Goal: Ask a question

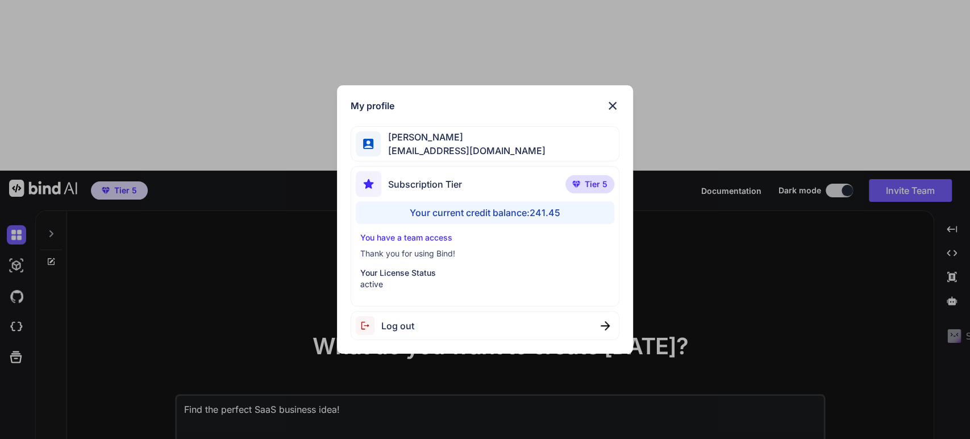
click at [614, 102] on img at bounding box center [613, 106] width 14 height 14
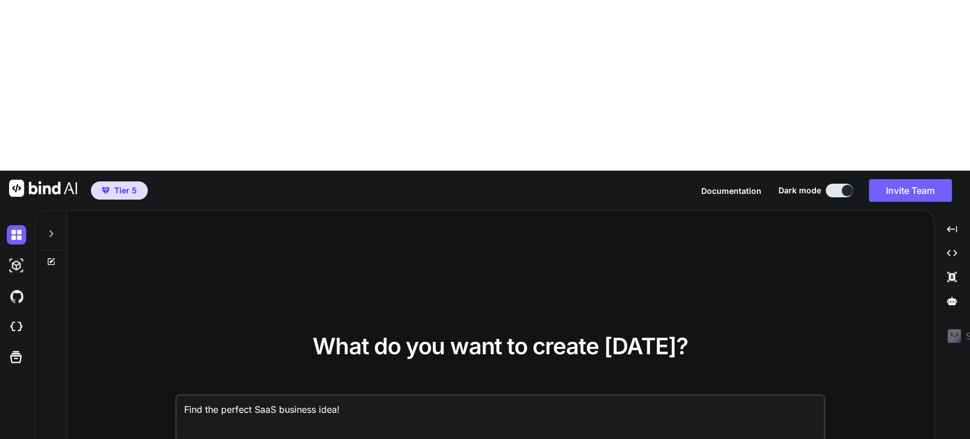
click at [56, 211] on div at bounding box center [51, 230] width 22 height 39
type textarea "x"
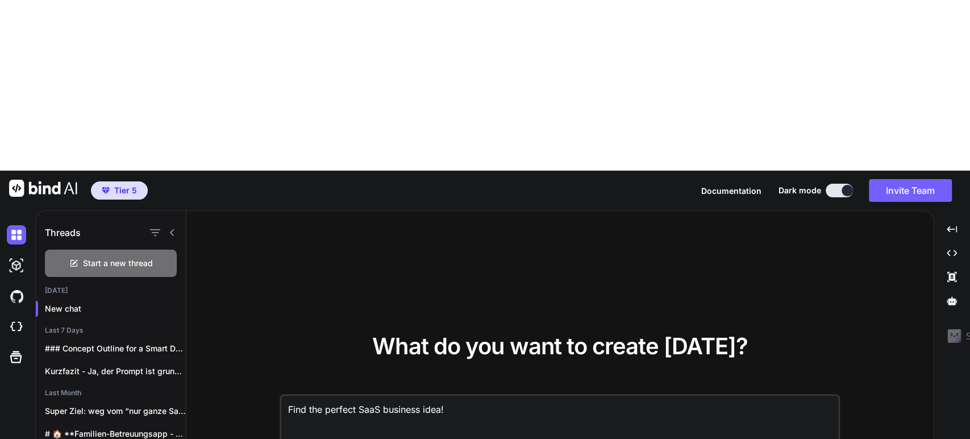
click at [377, 395] on textarea "Find the perfect SaaS business idea!" at bounding box center [559, 416] width 557 height 42
click at [473, 395] on textarea "Find the perfect SaaS business idea!" at bounding box center [559, 416] width 557 height 42
drag, startPoint x: 438, startPoint y: 237, endPoint x: 481, endPoint y: 236, distance: 42.6
click at [481, 395] on textarea "Find the perfect SaaS business idea!" at bounding box center [559, 416] width 557 height 42
type textarea "Find the perfect SaaS business idea!"
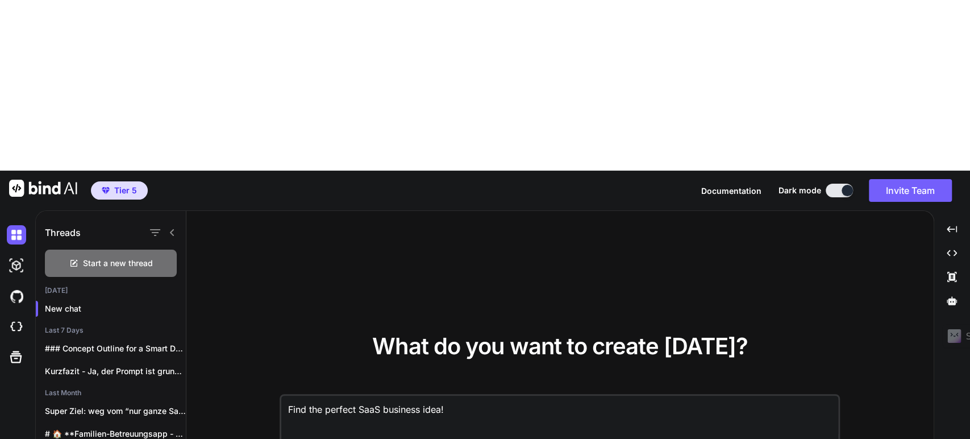
type textarea "x"
type textarea "Find the perfect SaaS business idea! G"
type textarea "x"
type textarea "Find the perfect SaaS business idea! Gi"
type textarea "x"
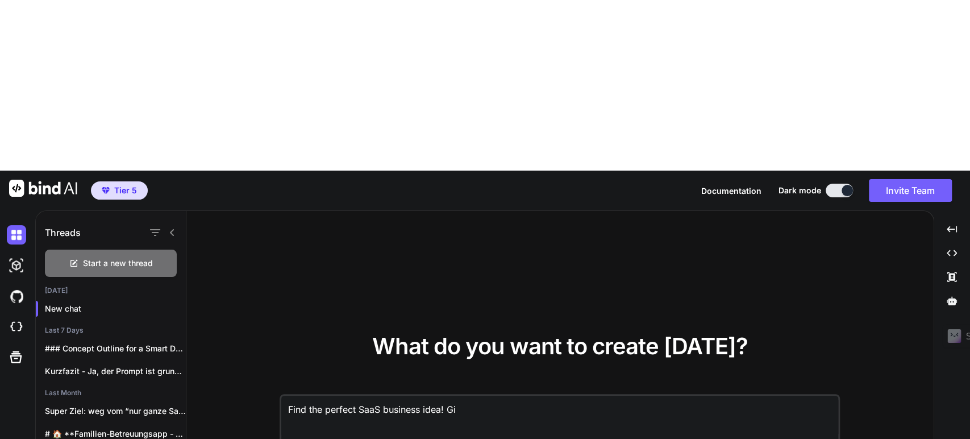
type textarea "Find the perfect SaaS business idea! Gib"
type textarea "x"
type textarea "Find the perfect SaaS business idea! Gi"
type textarea "x"
type textarea "Find the perfect SaaS business idea! G"
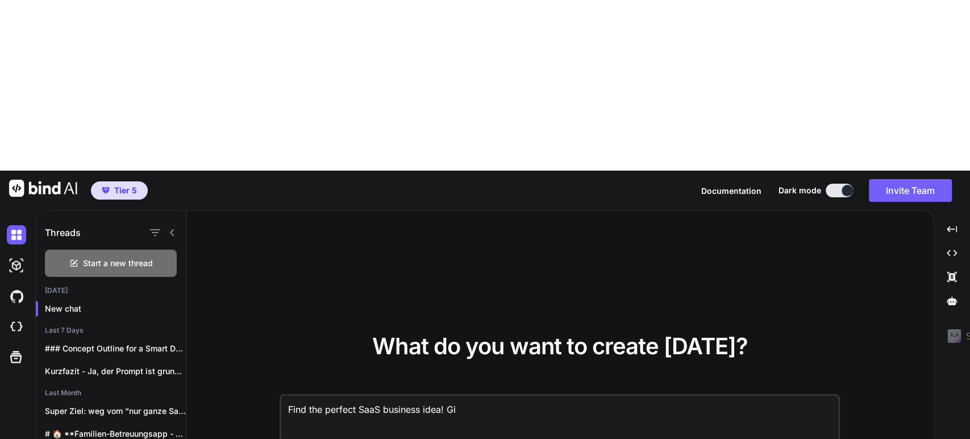
type textarea "x"
type textarea "Find the perfect SaaS business idea!"
type textarea "x"
type textarea "Find the perfect SaaS business idea! I"
type textarea "x"
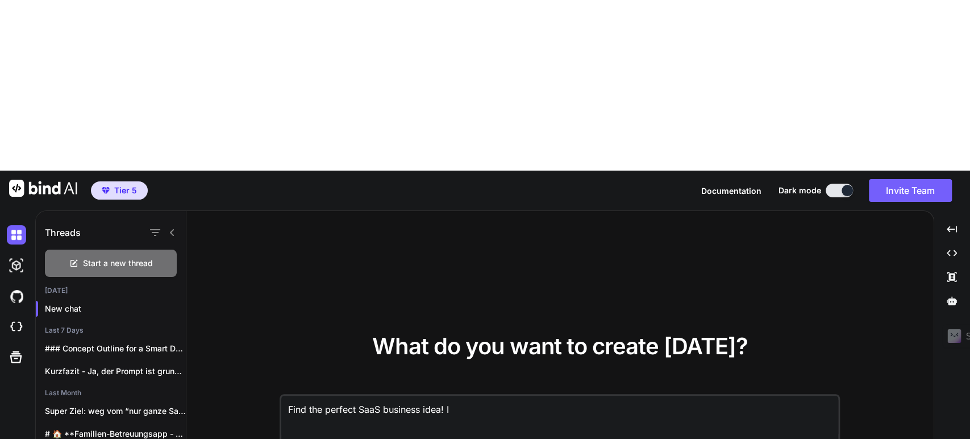
type textarea "Find the perfect SaaS business idea! I"
type textarea "x"
type textarea "Find the perfect SaaS business idea! I w"
type textarea "x"
type textarea "Find the perfect SaaS business idea! I wa"
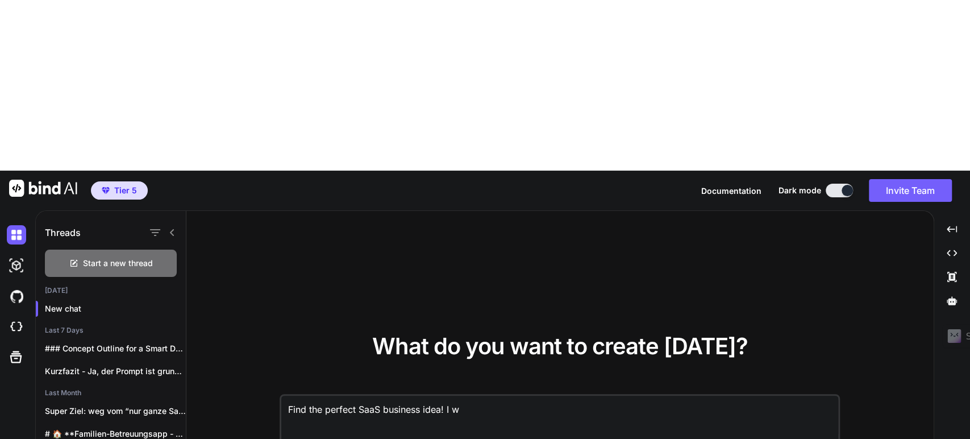
type textarea "x"
type textarea "Find the perfect SaaS business idea! I wan"
type textarea "x"
type textarea "Find the perfect SaaS business idea! I want"
type textarea "x"
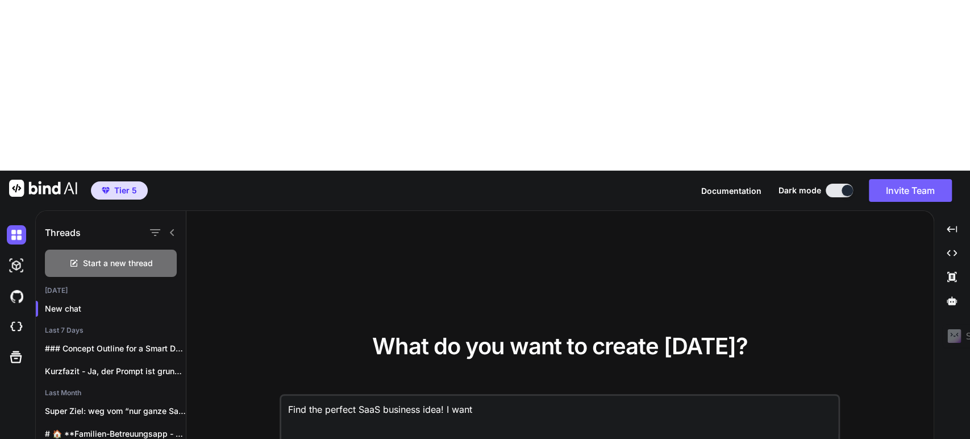
type textarea "Find the perfect SaaS business idea! I want"
type textarea "x"
type textarea "Find the perfect SaaS business idea! I want t"
type textarea "x"
type textarea "Find the perfect SaaS business idea! I want to"
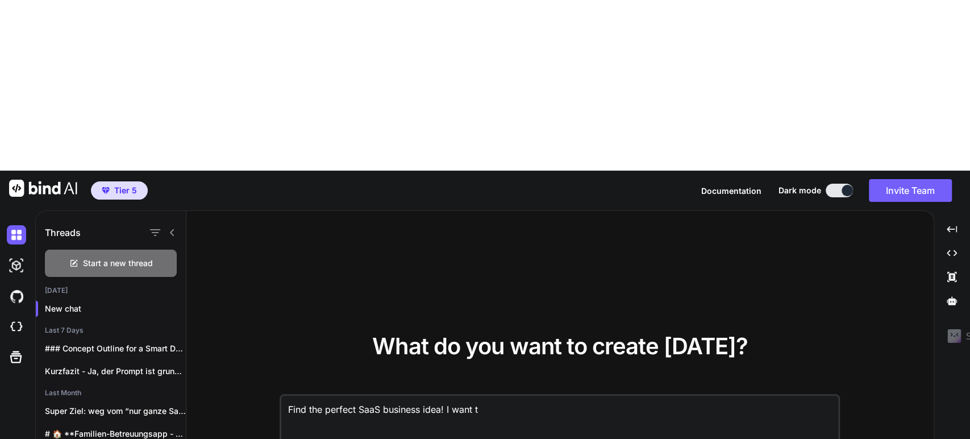
type textarea "x"
type textarea "Find the perfect SaaS business idea! I want to"
type textarea "x"
type textarea "Find the perfect SaaS business idea! I want to b"
type textarea "x"
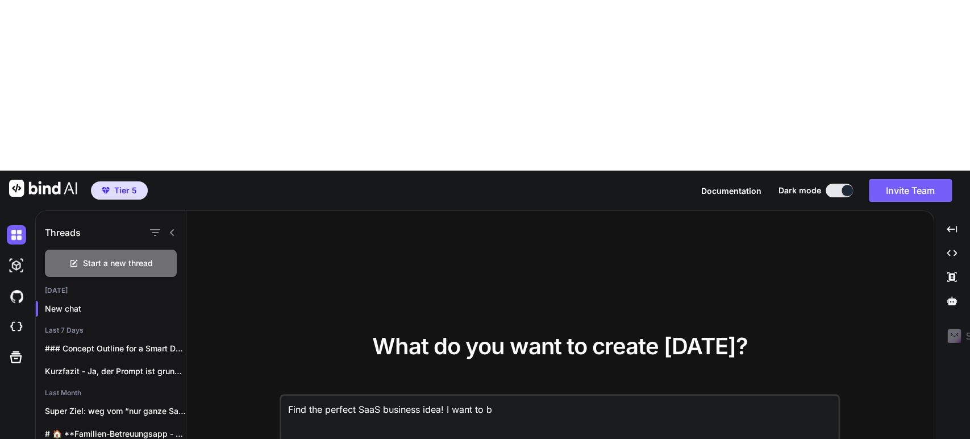
type textarea "Find the perfect SaaS business idea! I want to bu"
type textarea "x"
type textarea "Find the perfect SaaS business idea! I want to [PERSON_NAME]"
type textarea "x"
type textarea "Find the perfect SaaS business idea! I want to buil"
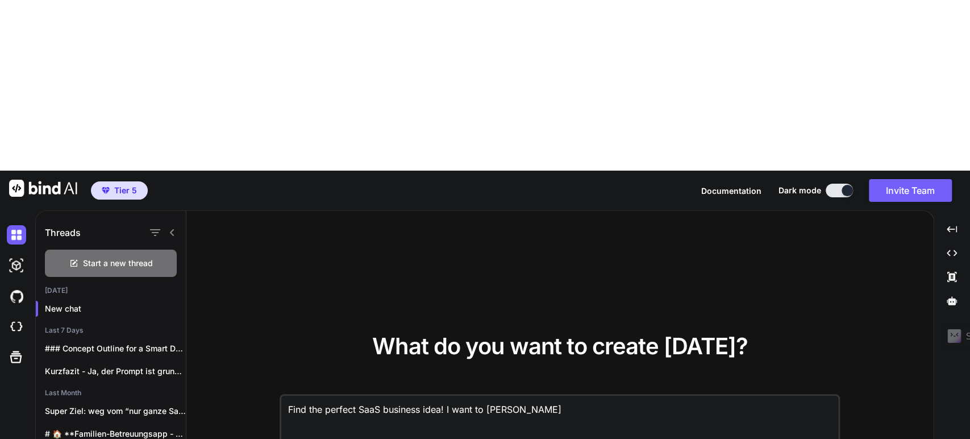
type textarea "x"
type textarea "Find the perfect SaaS business idea! I want to build"
type textarea "x"
type textarea "Find the perfect SaaS business idea! I want to build"
type textarea "x"
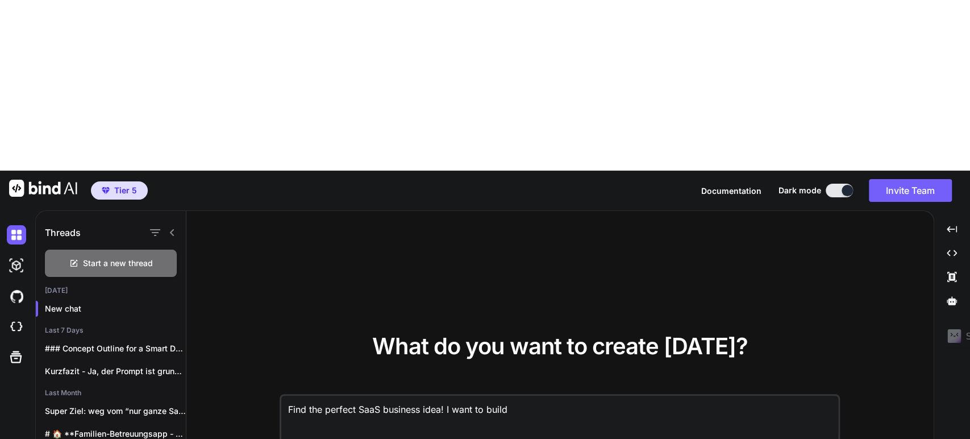
type textarea "Find the perfect SaaS business idea! I want to build s"
type textarea "x"
type textarea "Find the perfect SaaS business idea! I want to build so"
type textarea "x"
type textarea "Find the perfect SaaS business idea! I want to build som"
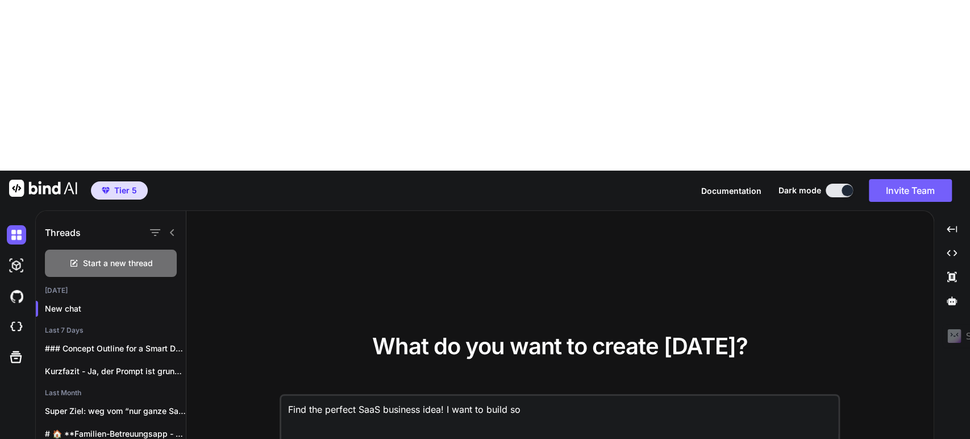
type textarea "x"
type textarea "Find the perfect SaaS business idea! I want to build some"
type textarea "x"
type textarea "Find the perfect SaaS business idea! I want to build somet"
type textarea "x"
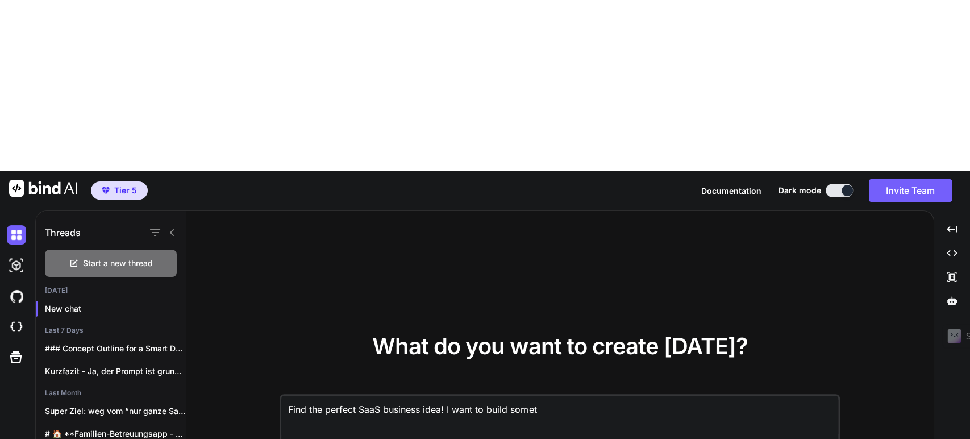
type textarea "Find the perfect SaaS business idea! I want to build someth"
type textarea "x"
type textarea "Find the perfect SaaS business idea! I want to build somethi"
type textarea "x"
type textarea "Find the perfect SaaS business idea! I want to build somethin"
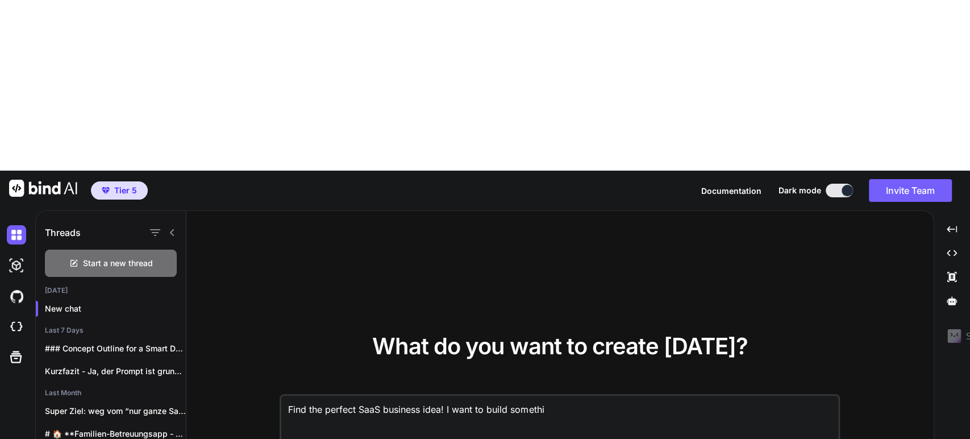
type textarea "x"
type textarea "Find the perfect SaaS business idea! I want to build something"
type textarea "x"
type textarea "Find the perfect SaaS business idea! I want to build something"
type textarea "x"
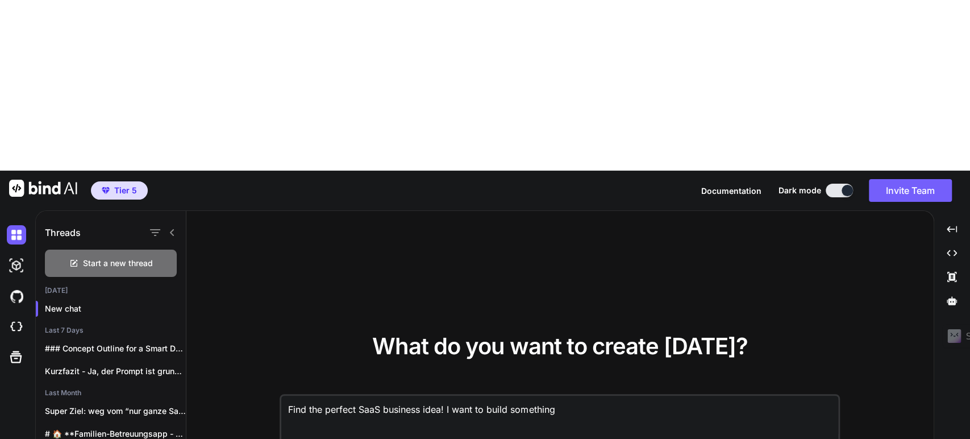
type textarea "Find the perfect SaaS business idea! I want to build something g"
type textarea "x"
type textarea "Find the perfect SaaS business idea! I want to build something ger"
type textarea "x"
type textarea "Find the perfect SaaS business idea! I want to build something ge"
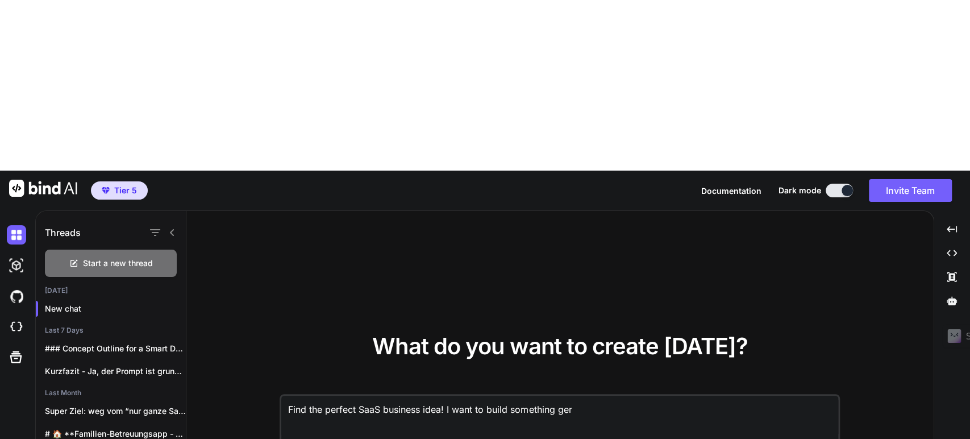
type textarea "x"
type textarea "Find the perfect SaaS business idea! I want to build something g"
type textarea "x"
type textarea "Find the perfect SaaS business idea! I want to build something gr"
type textarea "x"
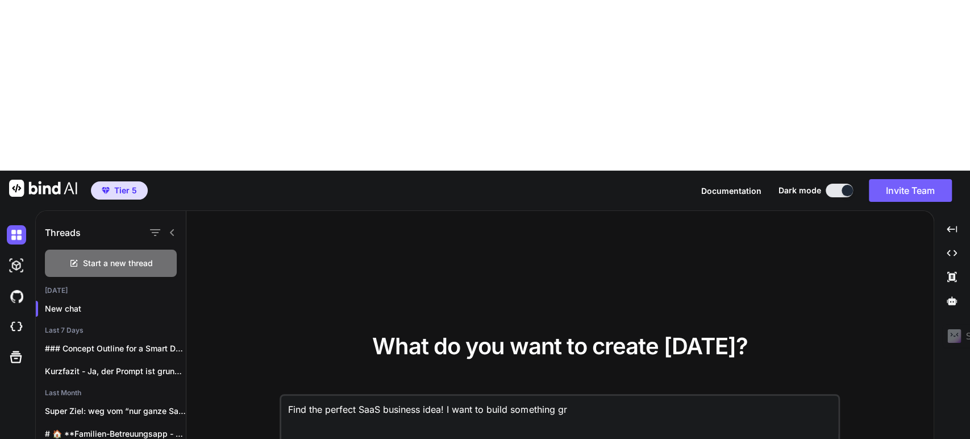
type textarea "Find the perfect SaaS business idea! I want to build something gre"
type textarea "x"
type textarea "Find the perfect SaaS business idea! I want to build something grea"
type textarea "x"
type textarea "Find the perfect SaaS business idea! I want to build something great"
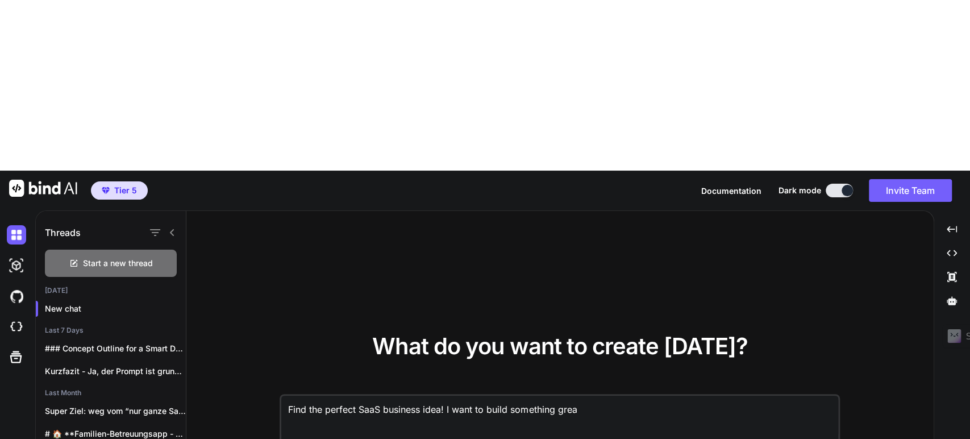
type textarea "x"
type textarea "Find the perfect SaaS business idea! I want to build something great"
type textarea "x"
type textarea "Find the perfect SaaS business idea! I want to build something great b"
type textarea "x"
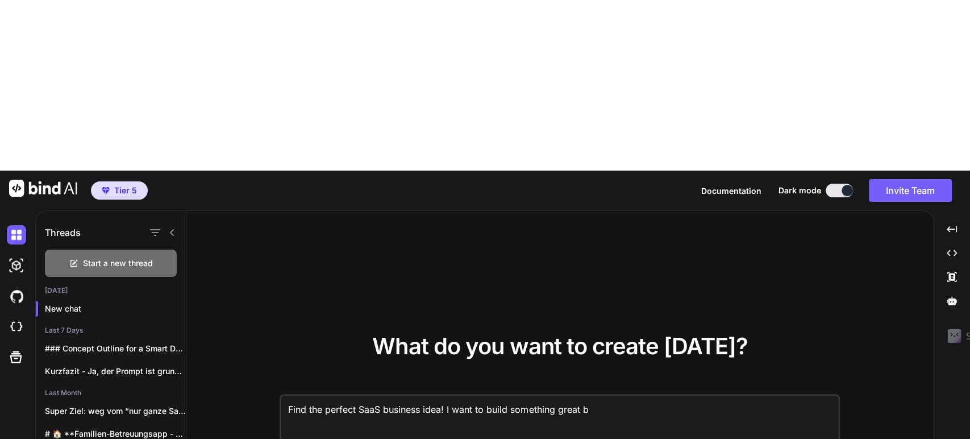
type textarea "Find the perfect SaaS business idea! I want to build something great bu"
type textarea "x"
type textarea "Find the perfect SaaS business idea! I want to build something great but"
type textarea "x"
type textarea "Find the perfect SaaS business idea! I want to build something great but"
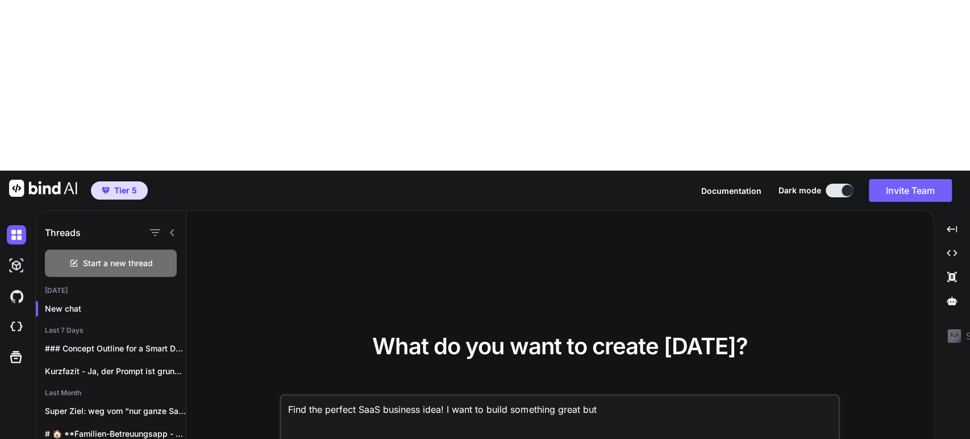
type textarea "x"
type textarea "Find the perfect SaaS business idea! I want to build something great but e"
type textarea "x"
type textarea "Find the perfect SaaS business idea! I want to build something great but ea"
type textarea "x"
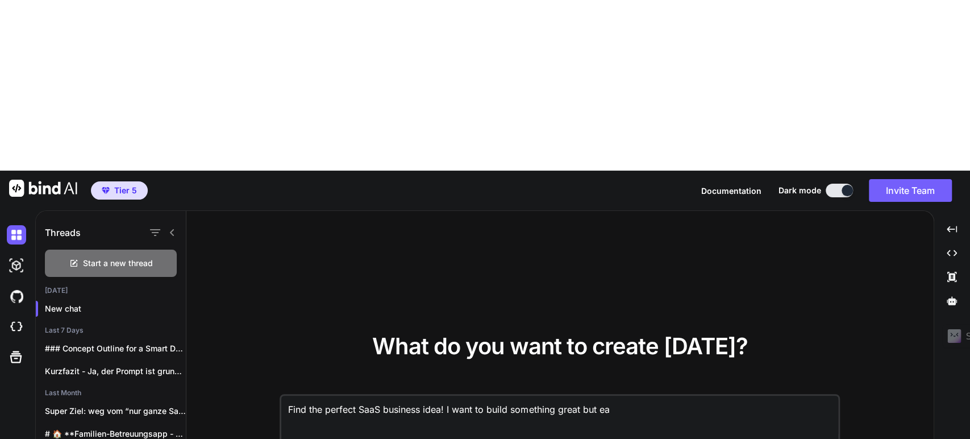
type textarea "Find the perfect SaaS business idea! I want to build something great but eas"
type textarea "x"
type textarea "Find the perfect SaaS business idea! I want to build something great but easy"
type textarea "x"
type textarea "Find the perfect SaaS business idea! I want to build something great but easy"
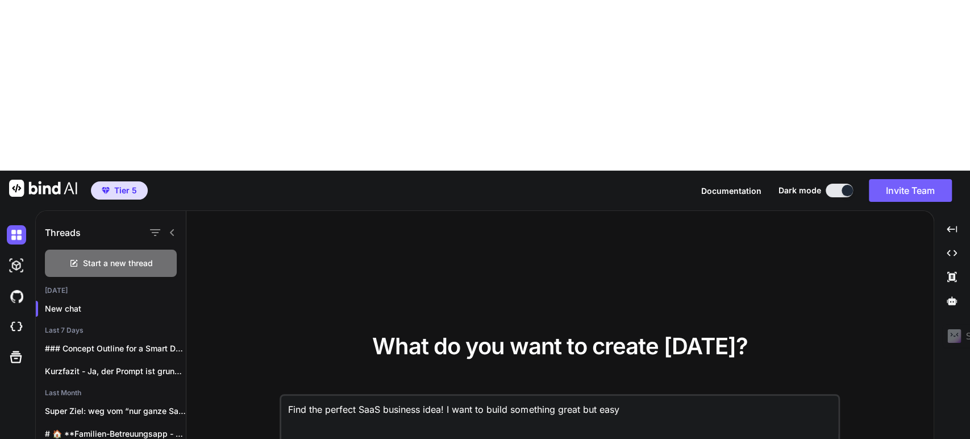
type textarea "x"
type textarea "Find the perfect SaaS business idea! I want to build something great but easy t"
type textarea "x"
type textarea "Find the perfect SaaS business idea! I want to build something great but easy to"
type textarea "x"
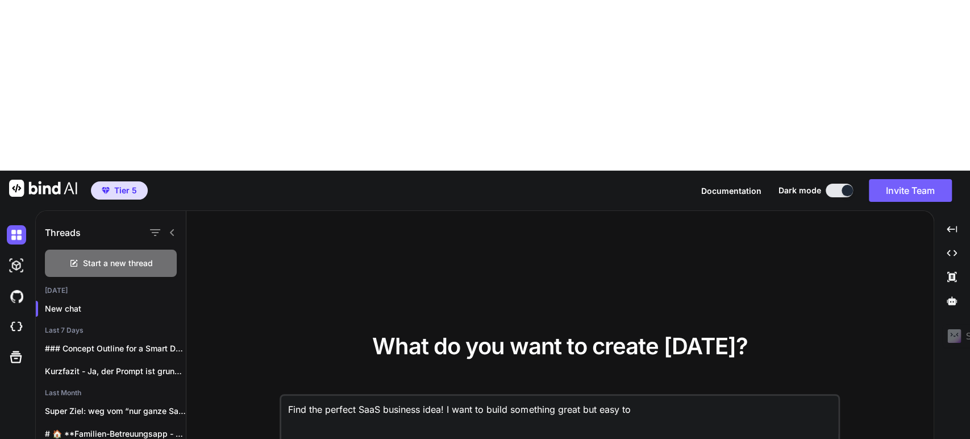
type textarea "Find the perfect SaaS business idea! I want to build something great but easy to"
type textarea "x"
type textarea "Find the perfect SaaS business idea! I want to build something great but easy t…"
type textarea "x"
type textarea "Find the perfect SaaS business idea! I want to build something great but easy t…"
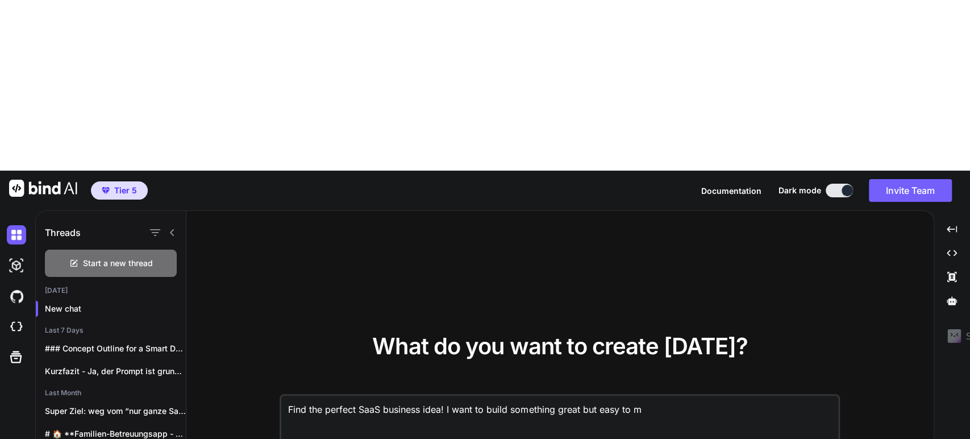
type textarea "x"
type textarea "Find the perfect SaaS business idea! I want to build something great but easy t…"
type textarea "x"
type textarea "Find the perfect SaaS business idea! I want to build something great but easy t…"
type textarea "x"
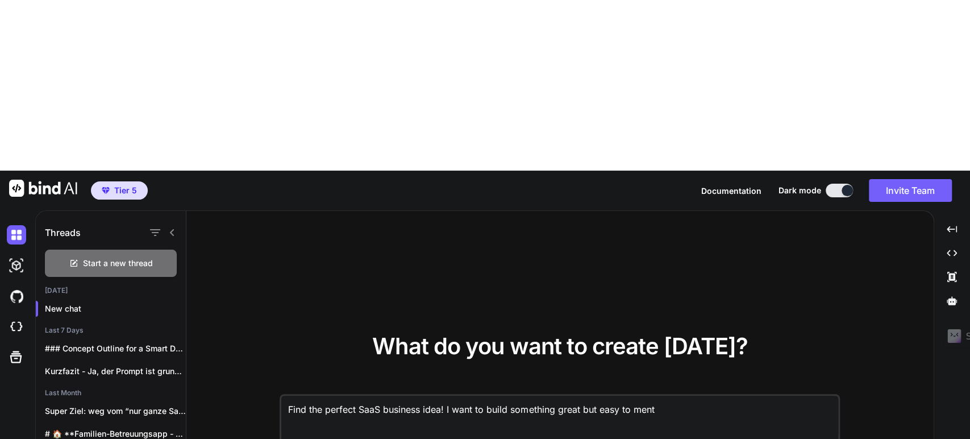
type textarea "Find the perfect SaaS business idea! I want to build something great but easy t…"
type textarea "x"
type textarea "Find the perfect SaaS business idea! I want to build something great but easy t…"
type textarea "x"
type textarea "Find the perfect SaaS business idea! I want to build something great but easy t…"
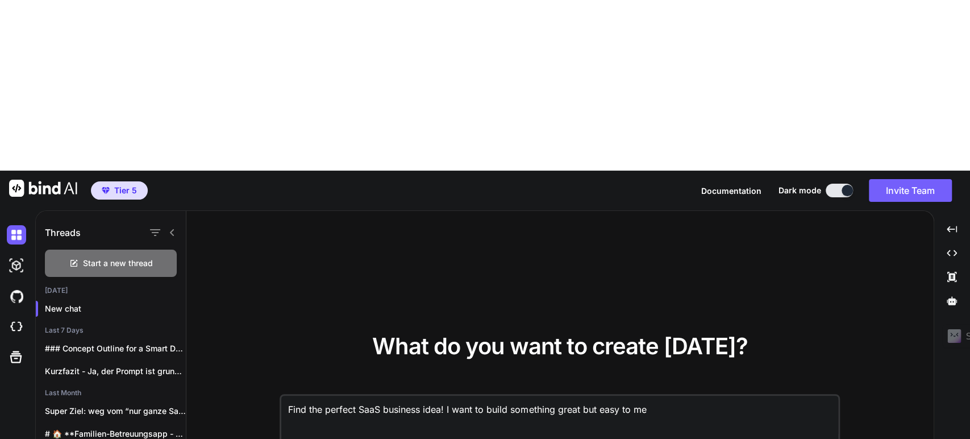
type textarea "x"
type textarea "Find the perfect SaaS business idea! I want to build something great but easy to"
type textarea "x"
type textarea "Find the perfect SaaS business idea! I want to build something great but easy t…"
type textarea "x"
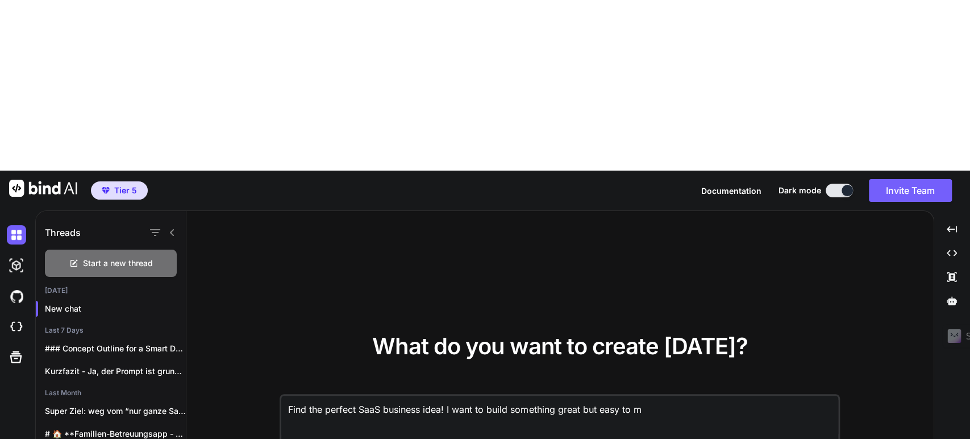
type textarea "Find the perfect SaaS business idea! I want to build something great but easy t…"
type textarea "x"
type textarea "Find the perfect SaaS business idea! I want to build something great but easy t…"
type textarea "x"
type textarea "Find the perfect SaaS business idea! I want to build something great but easy t…"
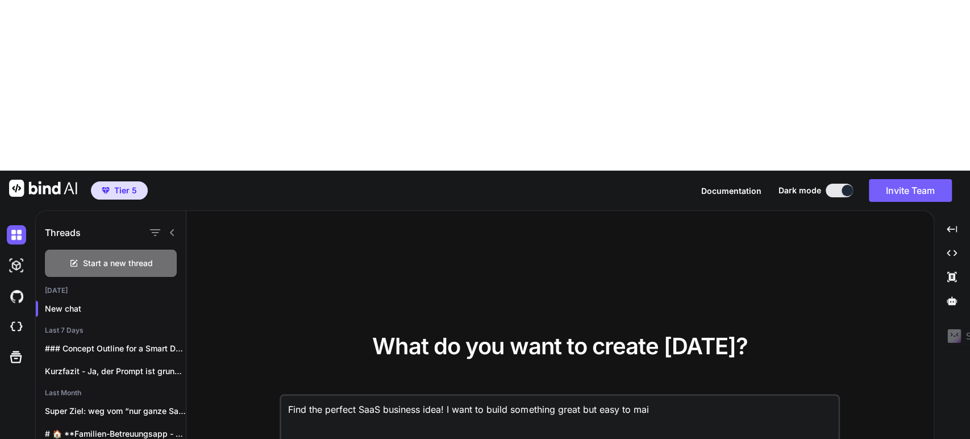
type textarea "x"
type textarea "Find the perfect SaaS business idea! I want to build something great but easy t…"
type textarea "x"
type textarea "Find the perfect SaaS business idea! I want to build something great but easy t…"
type textarea "x"
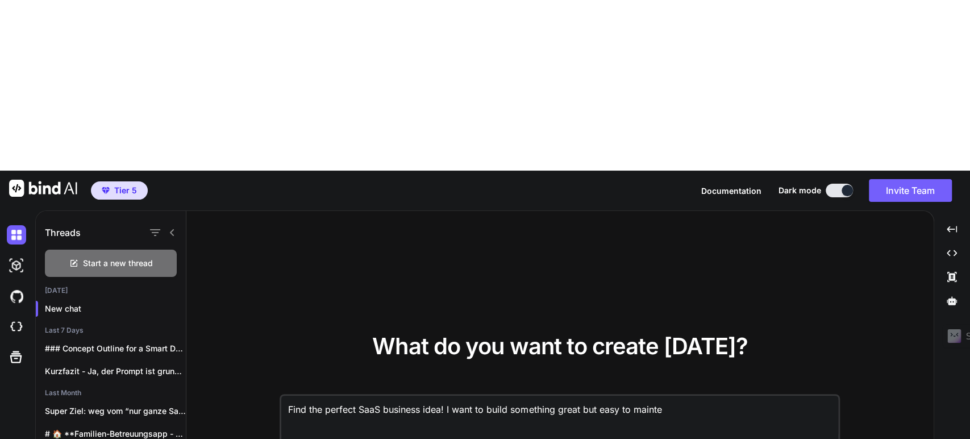
type textarea "Find the perfect SaaS business idea! I want to build something great but easy t…"
type textarea "x"
type textarea "Find the perfect SaaS business idea! I want to build something great but easy t…"
type textarea "x"
type textarea "Find the perfect SaaS business idea! I want to build something great but easy t…"
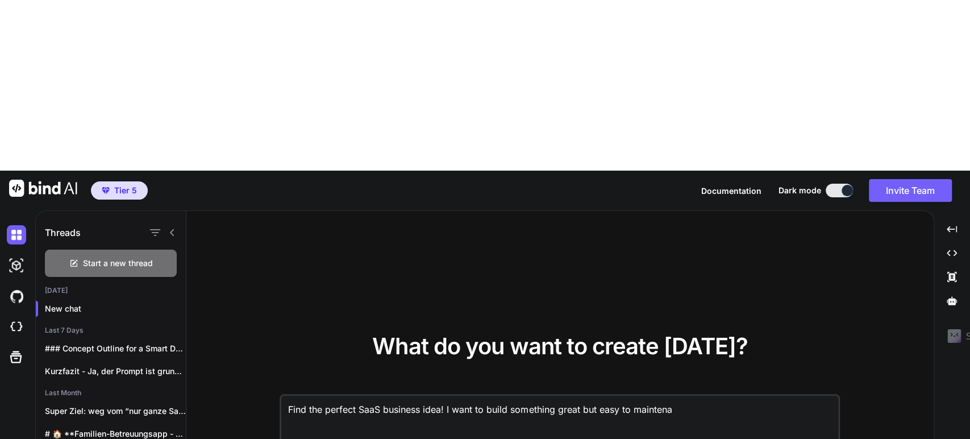
type textarea "x"
type textarea "Find the perfect SaaS business idea! I want to build something great but easy t…"
type textarea "x"
type textarea "Find the perfect SaaS business idea! I want to build something great but easy t…"
type textarea "x"
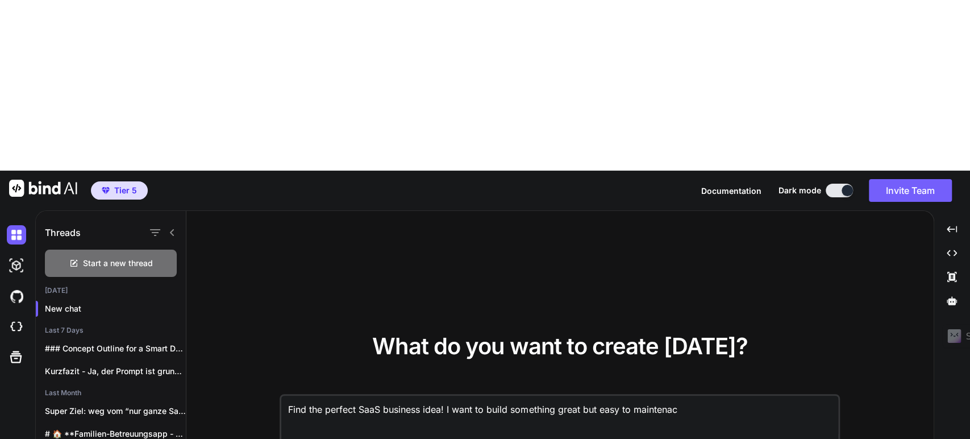
type textarea "Find the perfect SaaS business idea! I want to build something great but easy t…"
type textarea "x"
type textarea "Find the perfect SaaS business idea! I want to build something great but easy t…"
type textarea "x"
type textarea "Find the perfect SaaS business idea! I want to build something great but easy t…"
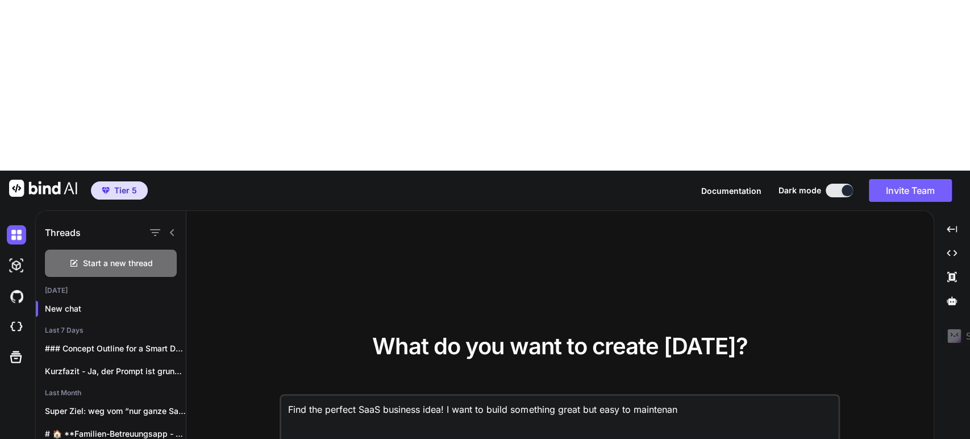
type textarea "x"
type textarea "Find the perfect SaaS business idea! I want to build something great but easy t…"
type textarea "x"
type textarea "Find the perfect SaaS business idea! I want to build something great but easy t…"
type textarea "x"
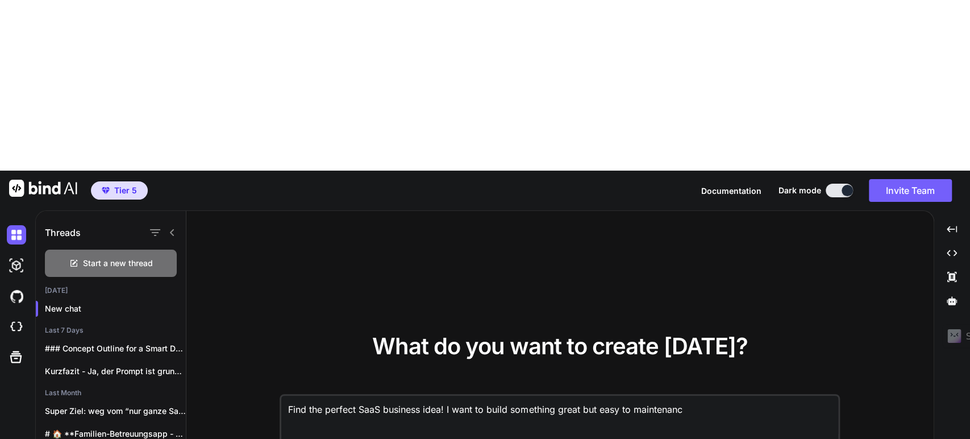
type textarea "Find the perfect SaaS business idea! I want to build something great but easy t…"
type textarea "x"
type textarea "Find the perfect SaaS business idea! I want to build something great but easy t…"
type textarea "x"
click at [653, 395] on textarea "Find the perfect SaaS business idea! I want to build something great but easy t…" at bounding box center [559, 416] width 557 height 42
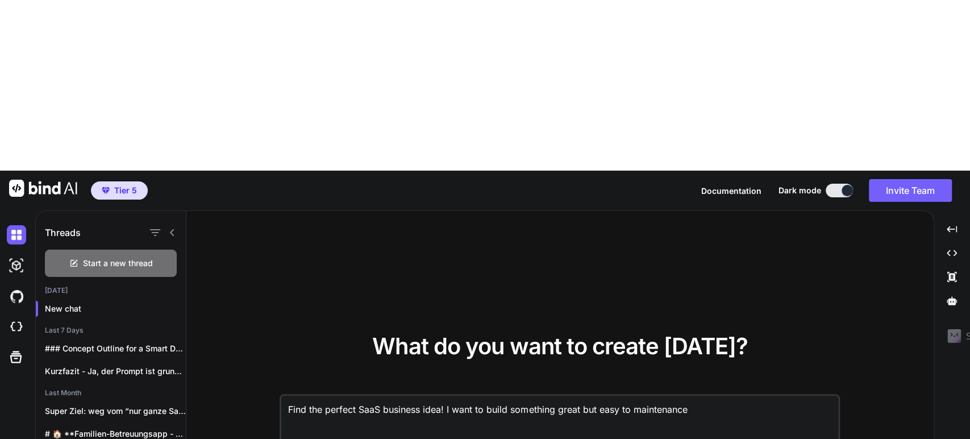
click at [650, 395] on textarea "Find the perfect SaaS business idea! I want to build something great but easy t…" at bounding box center [559, 416] width 557 height 42
click at [646, 395] on textarea "Find the perfect SaaS business idea! I want to build something great but easy t…" at bounding box center [559, 416] width 557 height 42
click at [712, 395] on textarea "Find the perfect SaaS business idea! I want to build something great but easy t…" at bounding box center [559, 416] width 557 height 42
type textarea "Find the perfect SaaS business idea! I want to build something great but easy t…"
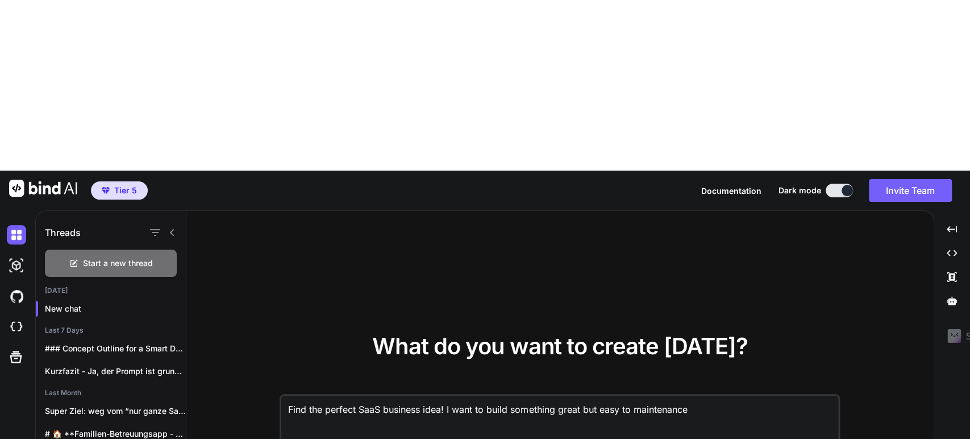
type textarea "x"
click at [512, 395] on textarea "Find the perfect SaaS business idea! I want to build something great but easy t…" at bounding box center [559, 416] width 557 height 42
type textarea "Find the perfect SaaS business idea! I want to build wsomething great but easy …"
type textarea "x"
type textarea "Find the perfect SaaS business idea! I want to build wisomething great but easy…"
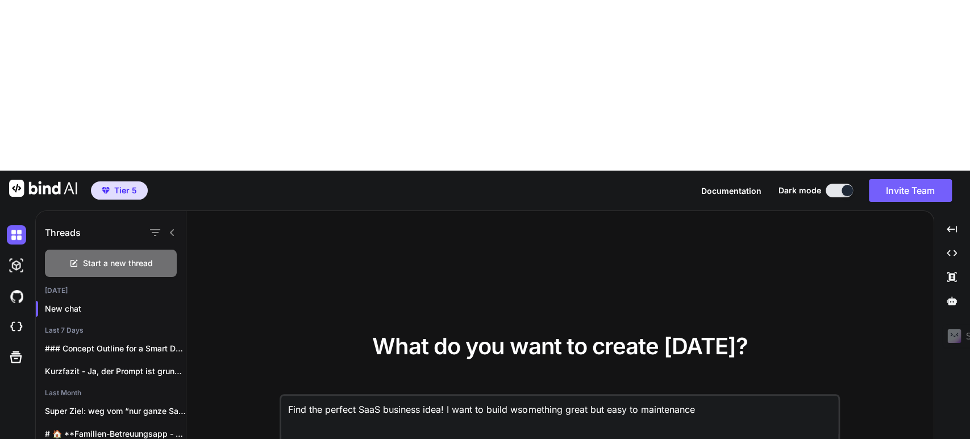
type textarea "x"
type textarea "Find the perfect SaaS business idea! I want to build witsomething great but eas…"
type textarea "x"
type textarea "Find the perfect SaaS business idea! I want to build withsomething great but ea…"
type textarea "x"
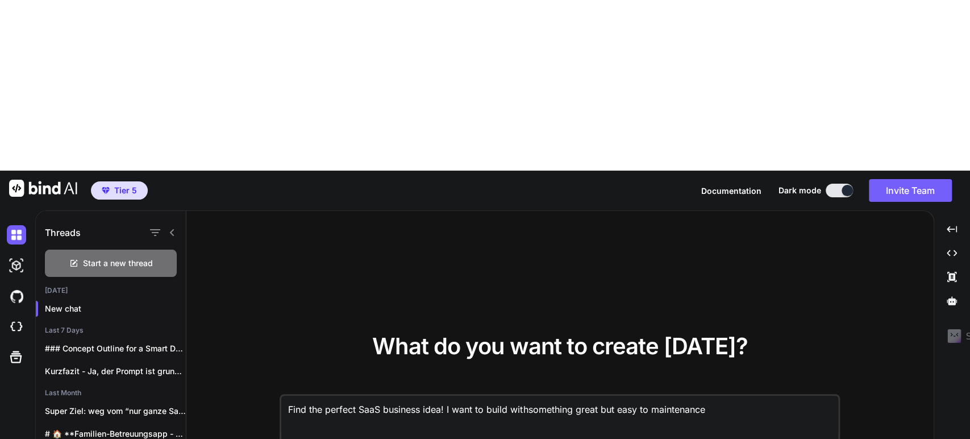
type textarea "Find the perfect SaaS business idea! I want to build with something great but e…"
type textarea "x"
type textarea "Find the perfect SaaS business idea! I want to build with Bsomething great but …"
type textarea "x"
type textarea "Find the perfect SaaS business idea! I want to build with Bisomething great but…"
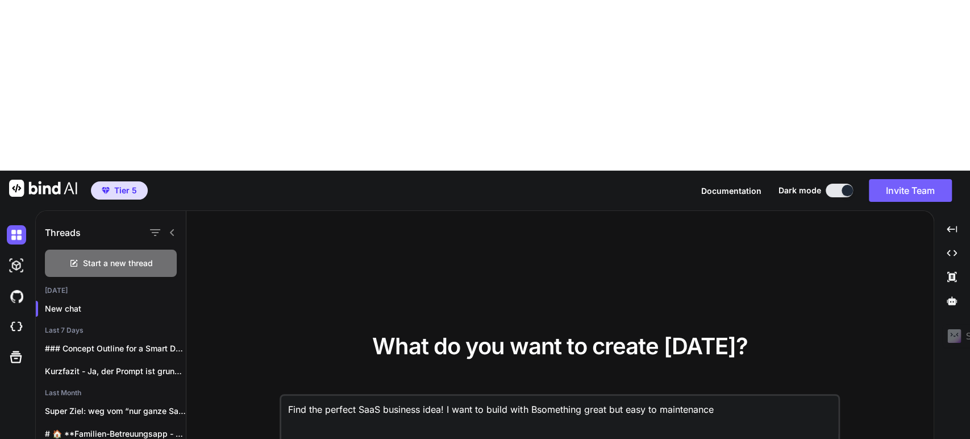
type textarea "x"
type textarea "Find the perfect SaaS business idea! I want to build with Binsomething great bu…"
type textarea "x"
type textarea "Find the perfect SaaS business idea! I want to build with Bindsomething great b…"
type textarea "x"
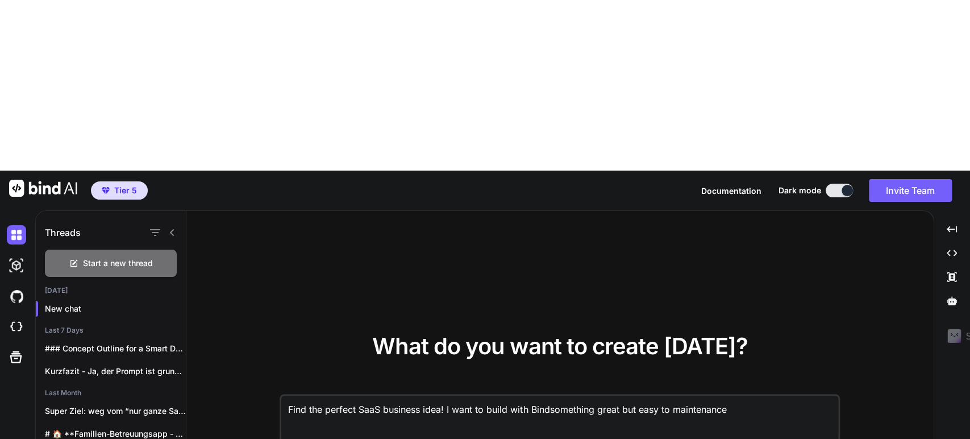
type textarea "Find the perfect SaaS business idea! I want to build with BindAsomething great …"
type textarea "x"
type textarea "Find the perfect SaaS business idea! I want to build with BindAIsomething great…"
type textarea "x"
type textarea "Find the perfect SaaS business idea! I want to build with BindAI something grea…"
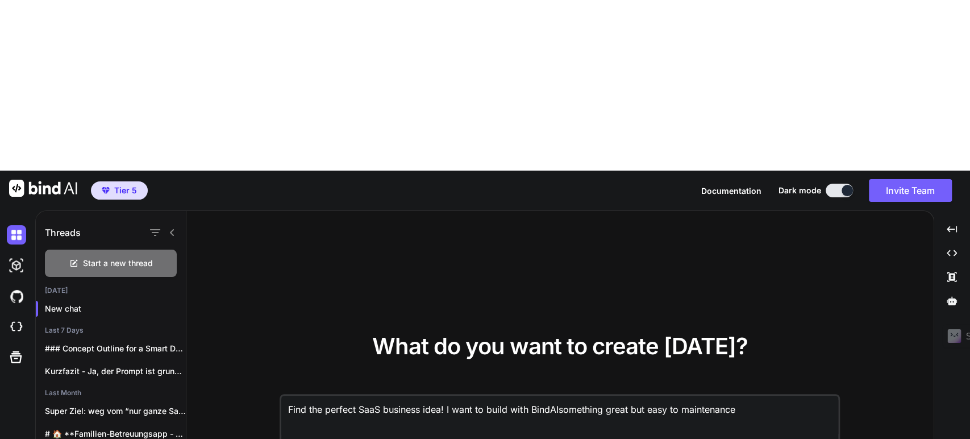
type textarea "x"
type textarea "Find the perfect SaaS business idea! I want to build with BindAI Esomething gre…"
type textarea "x"
type textarea "Find the perfect SaaS business idea! I want to build with BindAI EDsomething gr…"
type textarea "x"
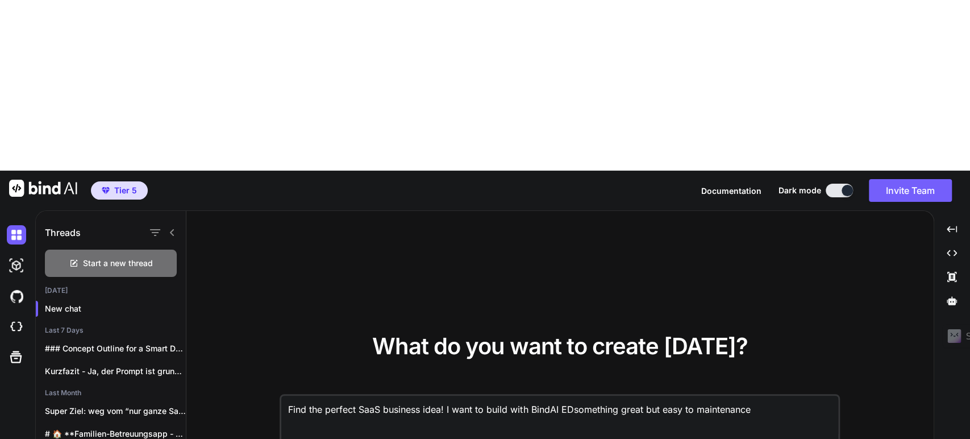
type textarea "Find the perfect SaaS business idea! I want to build with BindAI EDEsomething g…"
type textarea "x"
type textarea "Find the perfect SaaS business idea! I want to build with BindAI EDsomething gr…"
type textarea "x"
type textarea "Find the perfect SaaS business idea! I want to build with BindAI Esomething gre…"
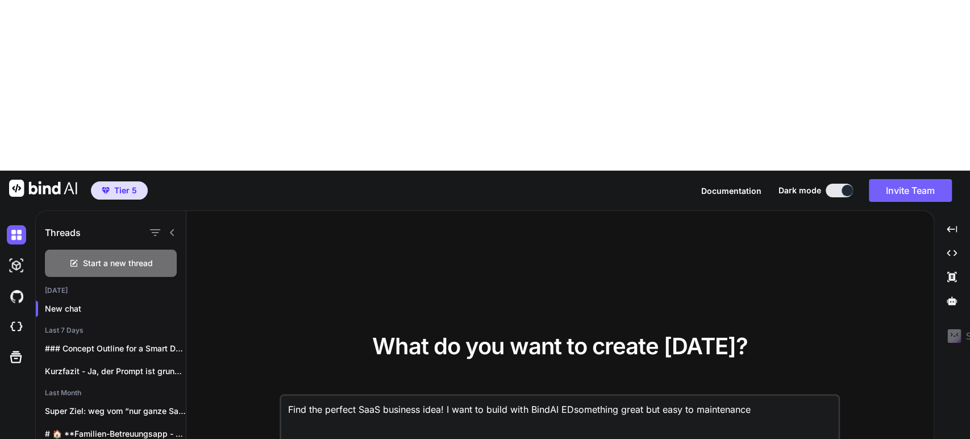
type textarea "x"
type textarea "Find the perfect SaaS business idea! I want to build with BindAI something grea…"
type textarea "x"
type textarea "Find the perfect SaaS business idea! I want to build with BindAI Esomething gre…"
click at [784, 395] on textarea "Find the perfect SaaS business idea! I want to build with BindAI EDI something …" at bounding box center [559, 416] width 557 height 42
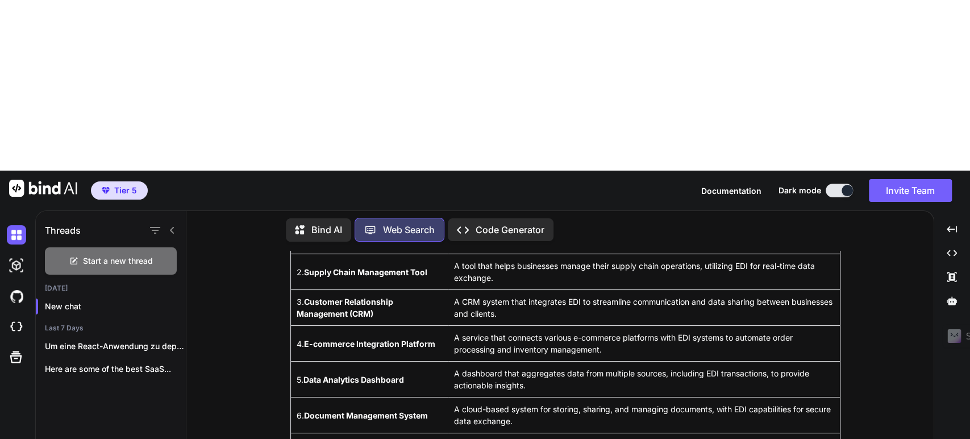
scroll to position [328, 0]
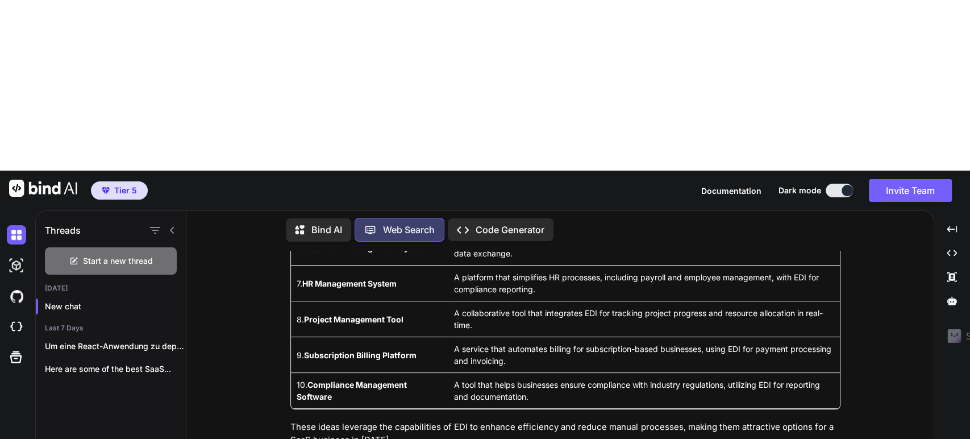
drag, startPoint x: 582, startPoint y: 373, endPoint x: 143, endPoint y: 335, distance: 440.8
click at [143, 335] on div "Threads Start a new thread [DATE] New chat Last 7 Days Um eine React-Anwendung …" at bounding box center [485, 408] width 898 height 400
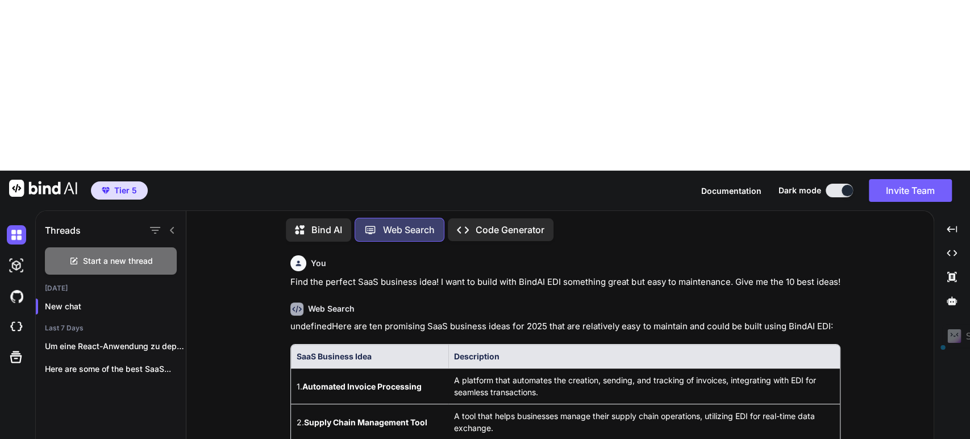
scroll to position [0, 0]
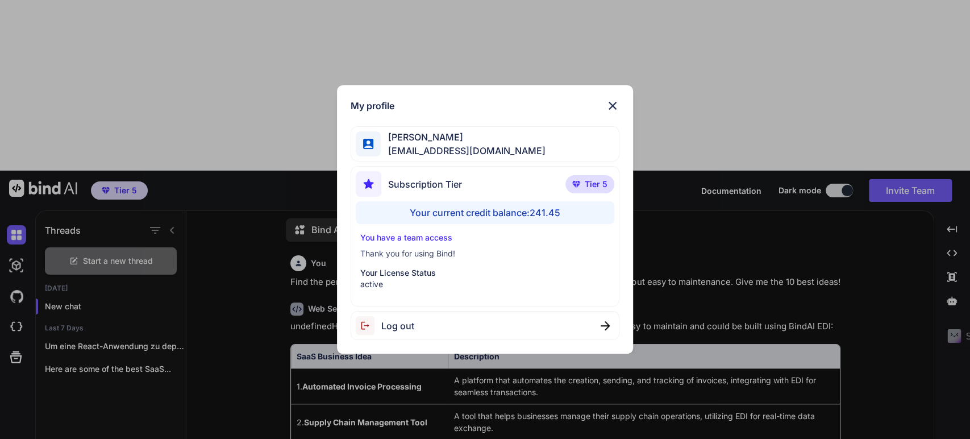
click at [734, 335] on div "My profile [PERSON_NAME] [EMAIL_ADDRESS][DOMAIN_NAME] Subscription Tier Tier 5 …" at bounding box center [485, 219] width 970 height 439
